Goal: Find specific page/section: Find specific page/section

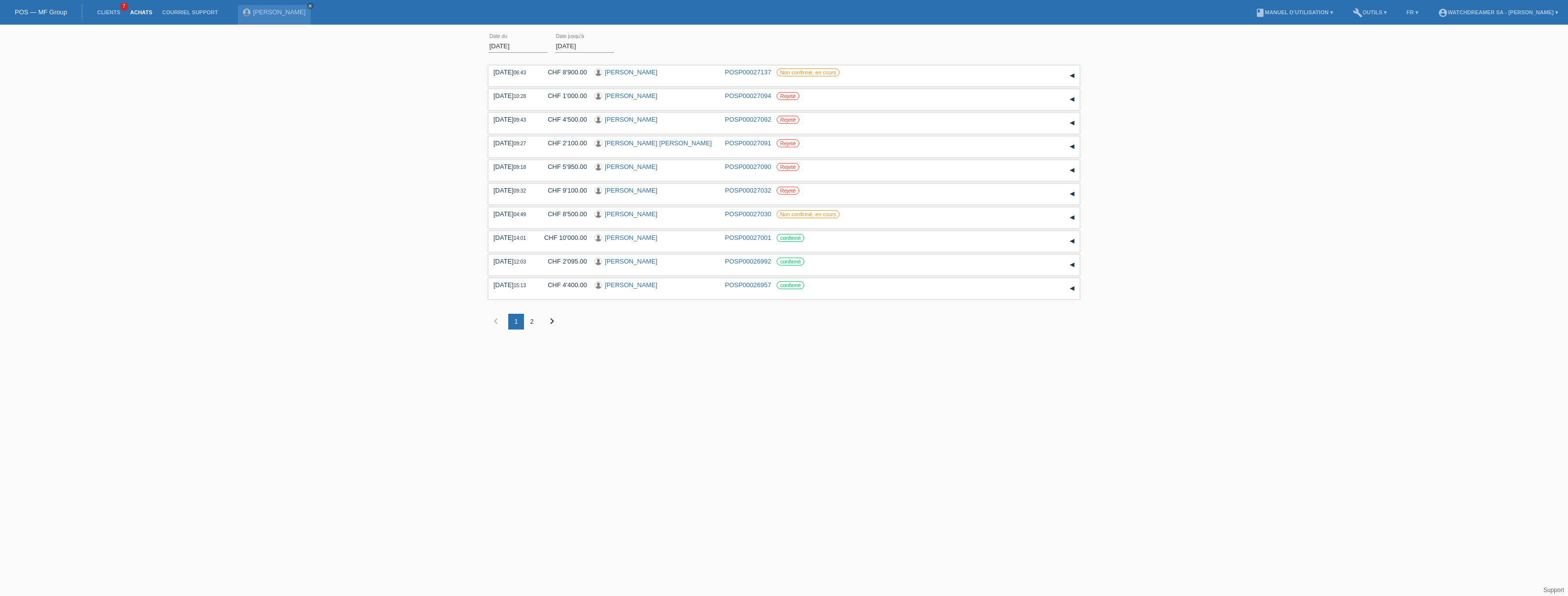
click at [149, 14] on link "Achats" at bounding box center [141, 12] width 32 height 6
click at [98, 14] on link "Clients" at bounding box center [108, 12] width 33 height 6
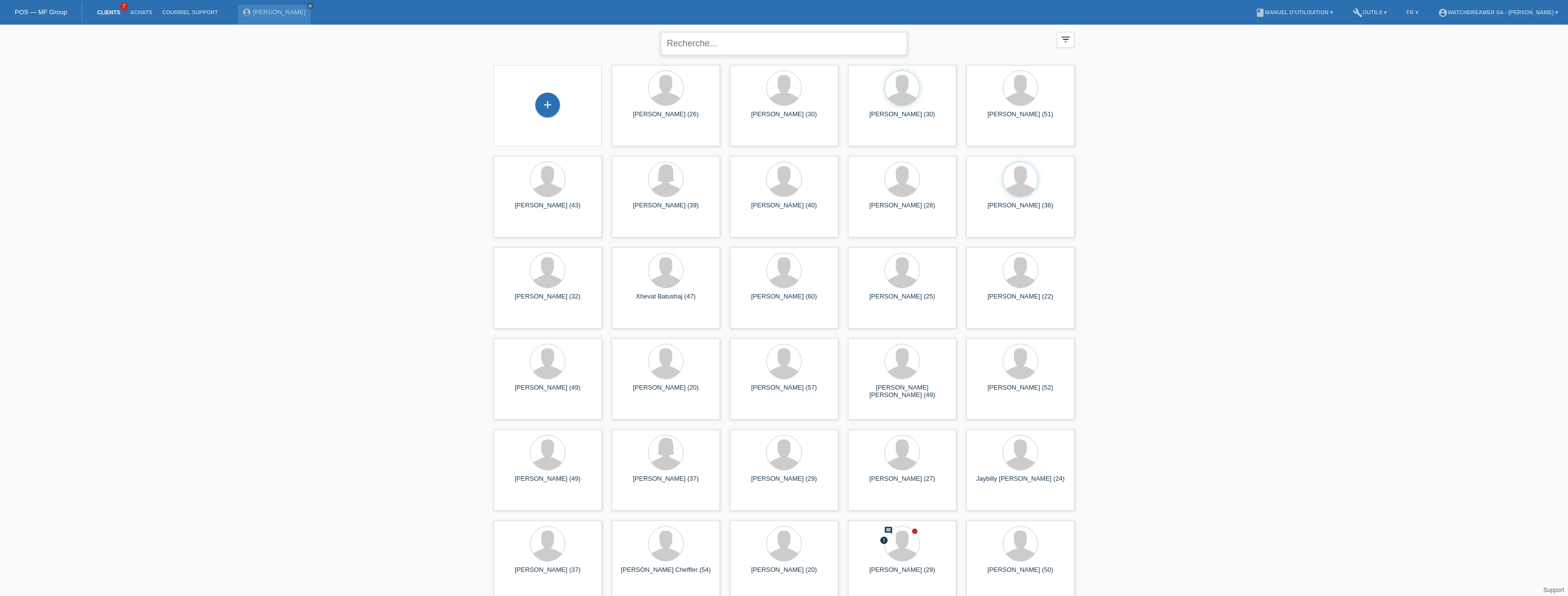
click at [708, 37] on input "text" at bounding box center [784, 43] width 246 height 23
paste input "[PERSON_NAME]"
type input "[PERSON_NAME]"
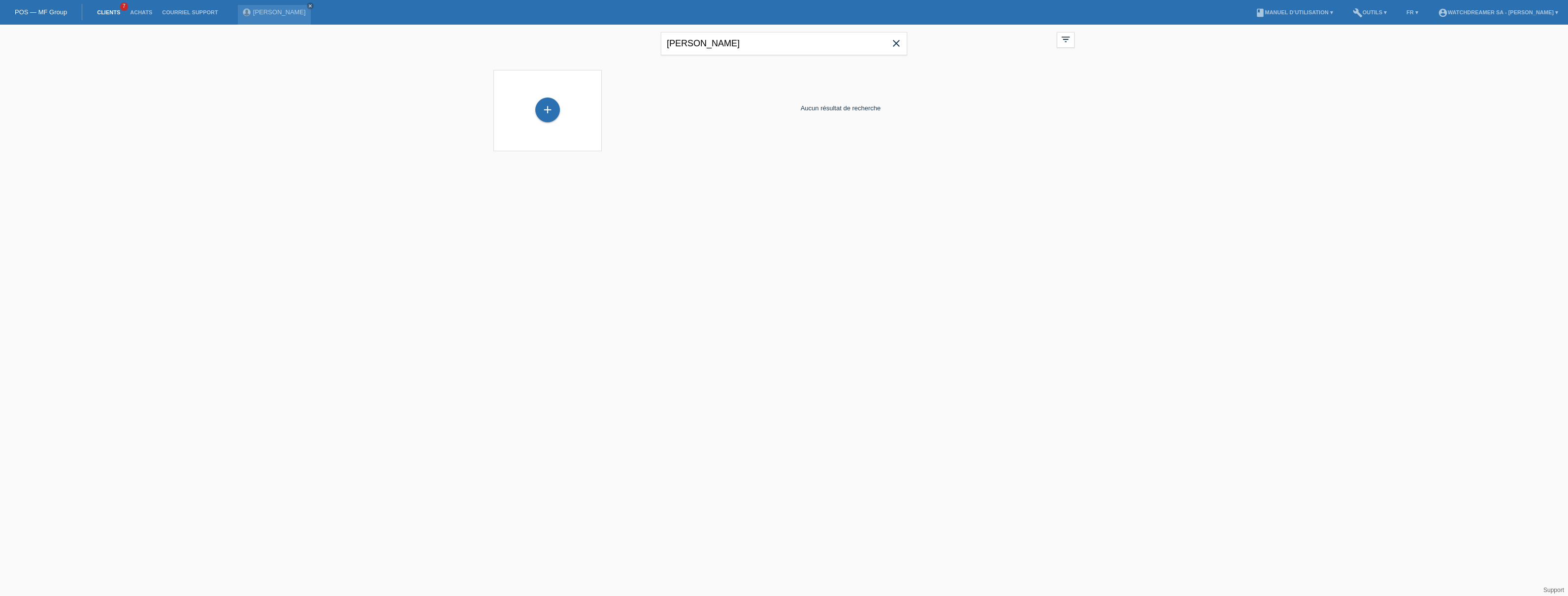
click at [680, 142] on div "Aucun résultat de recherche" at bounding box center [841, 108] width 468 height 86
